Goal: Information Seeking & Learning: Learn about a topic

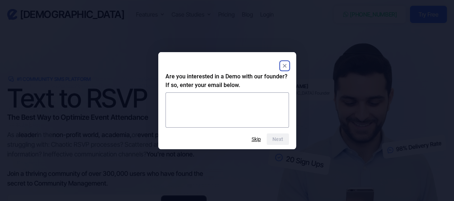
click at [285, 63] on rect "Close" at bounding box center [284, 65] width 9 height 9
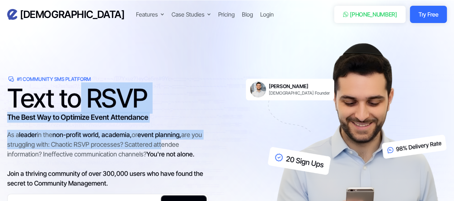
drag, startPoint x: 78, startPoint y: 97, endPoint x: 169, endPoint y: 145, distance: 102.9
click at [169, 145] on div "**********" at bounding box center [107, 180] width 201 height 187
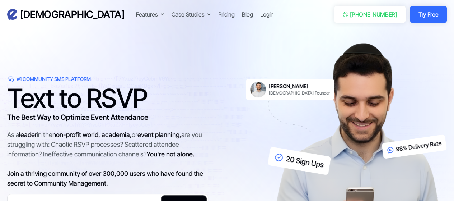
click at [191, 145] on div "As a leader in the non-profit world, academia, or event planning, are you strug…" at bounding box center [107, 159] width 201 height 58
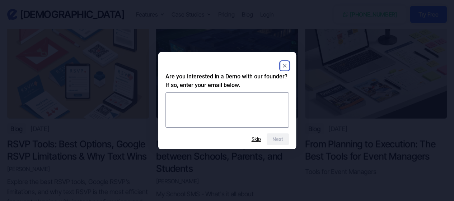
scroll to position [2906, 0]
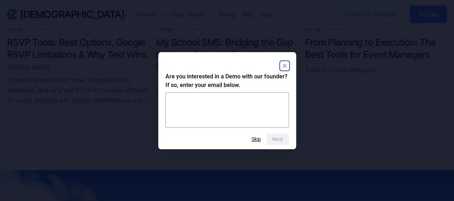
click at [283, 62] on rect "Close" at bounding box center [284, 65] width 9 height 9
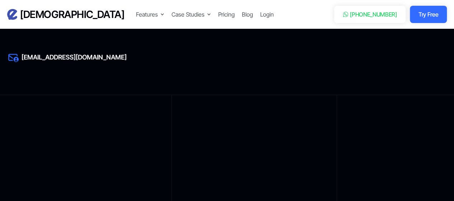
scroll to position [3420, 0]
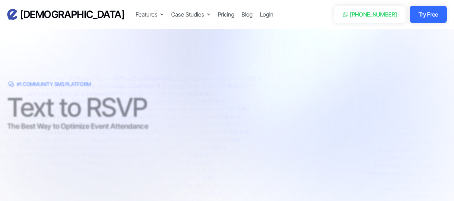
scroll to position [3043, 0]
